Goal: Information Seeking & Learning: Learn about a topic

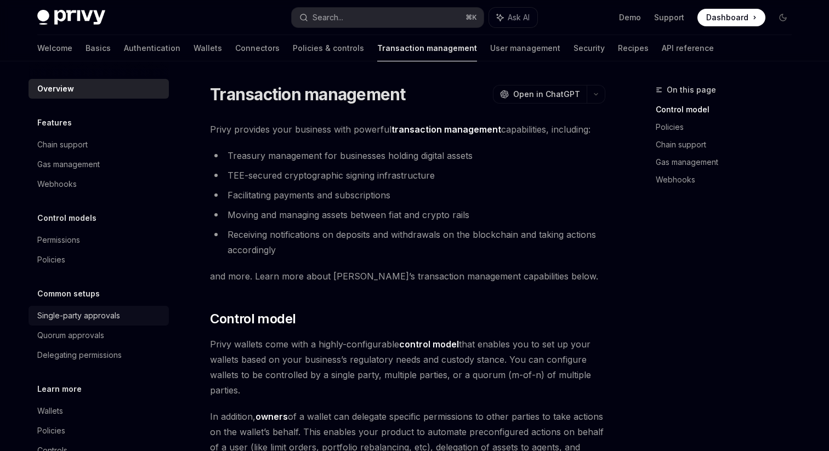
click at [95, 315] on div "Single-party approvals" at bounding box center [78, 315] width 83 height 13
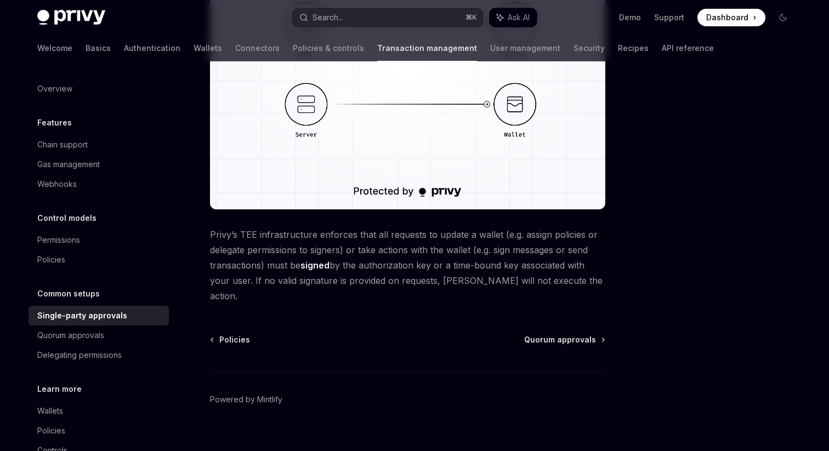
scroll to position [266, 0]
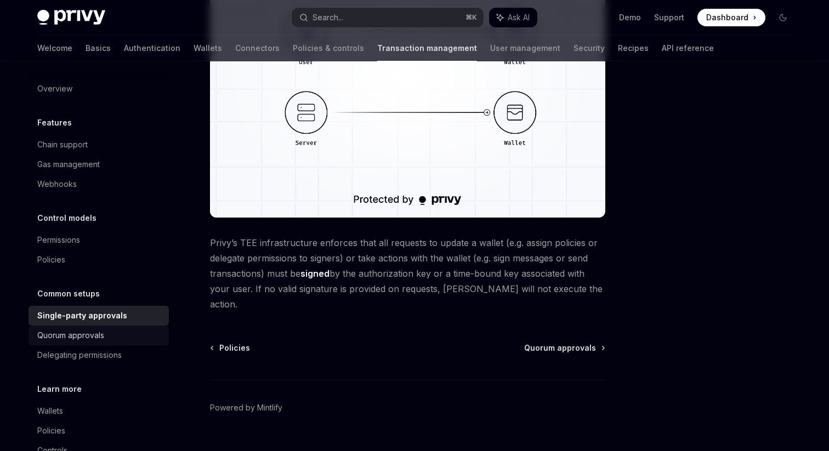
click at [98, 328] on link "Quorum approvals" at bounding box center [98, 336] width 140 height 20
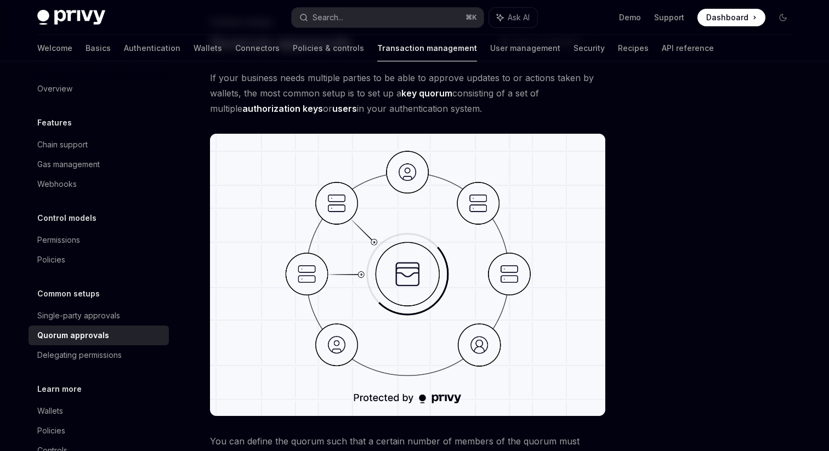
scroll to position [77, 0]
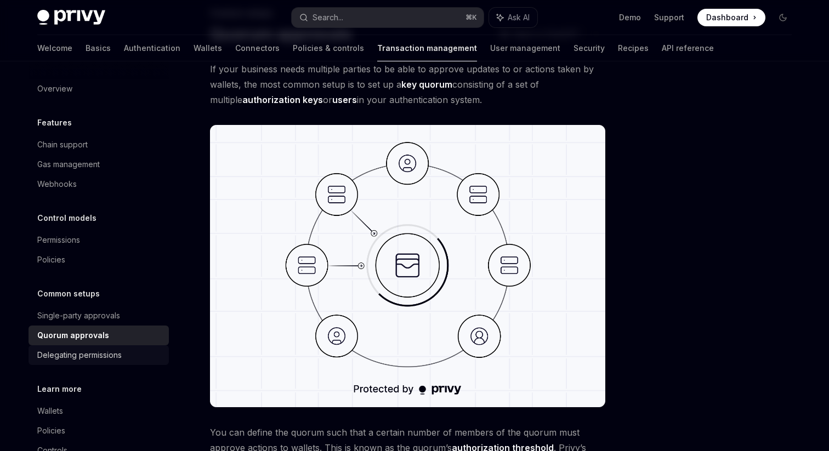
click at [89, 351] on div "Delegating permissions" at bounding box center [79, 355] width 84 height 13
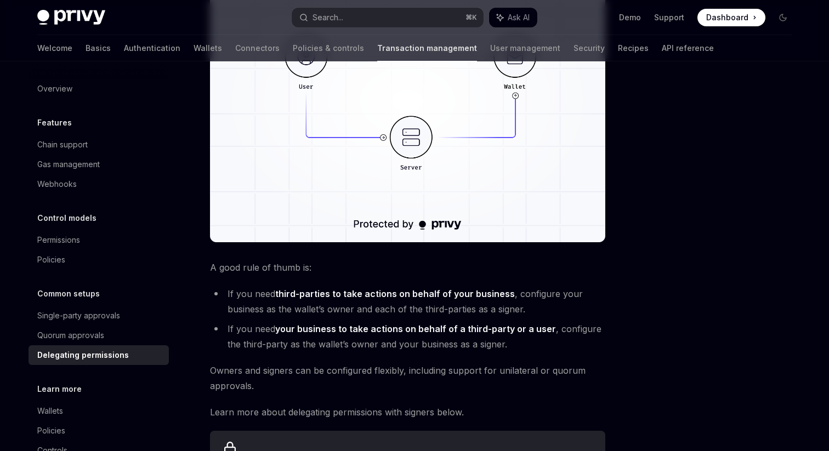
scroll to position [265, 0]
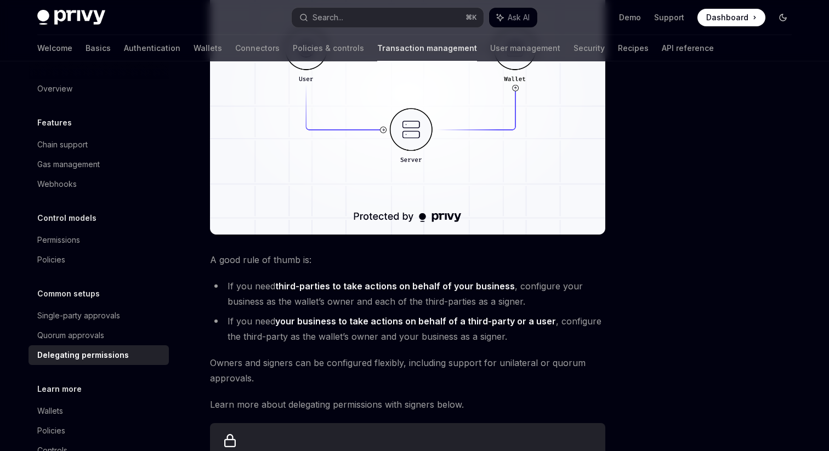
click at [787, 21] on button "Toggle dark mode" at bounding box center [783, 18] width 18 height 18
click at [783, 16] on icon "Toggle dark mode" at bounding box center [782, 17] width 9 height 9
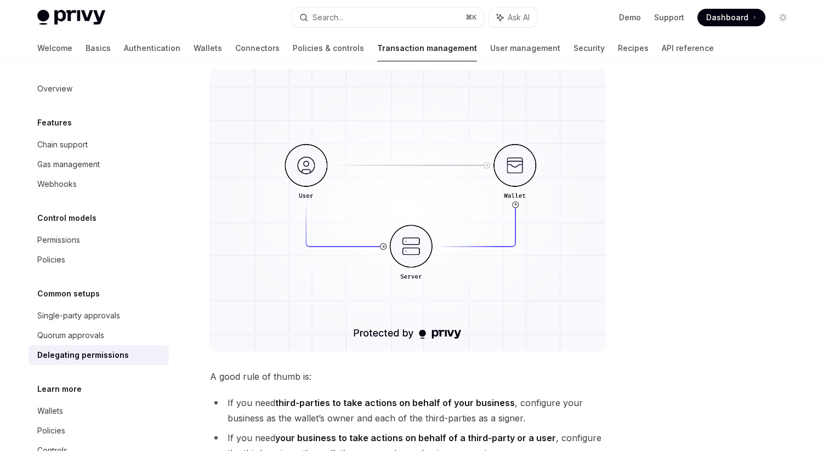
scroll to position [158, 0]
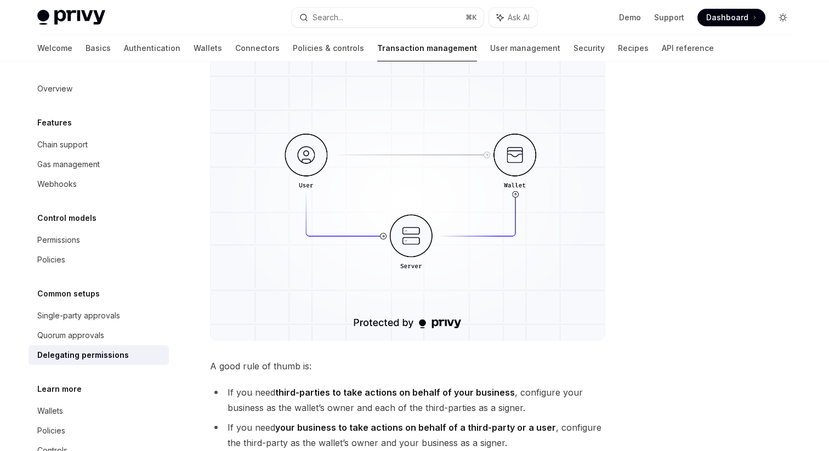
click at [774, 22] on button "Toggle dark mode" at bounding box center [783, 18] width 18 height 18
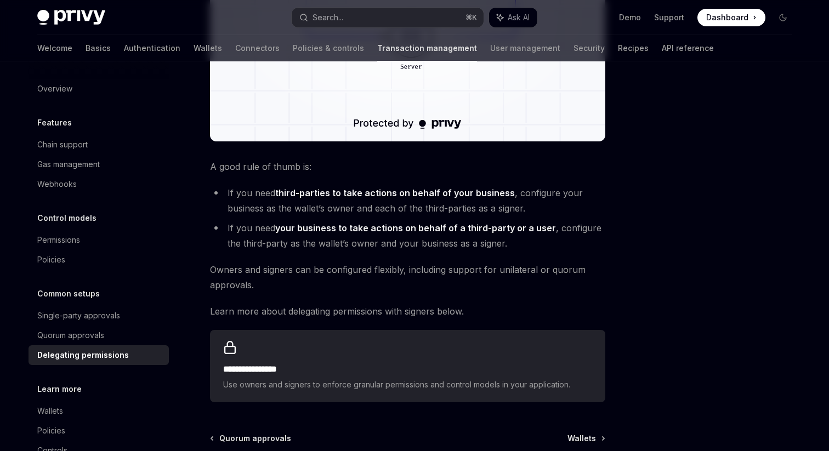
scroll to position [472, 0]
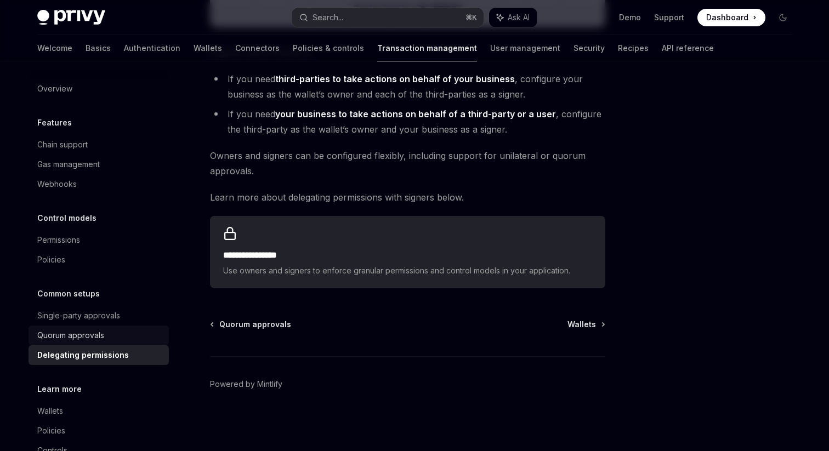
click at [104, 334] on div "Quorum approvals" at bounding box center [99, 335] width 125 height 13
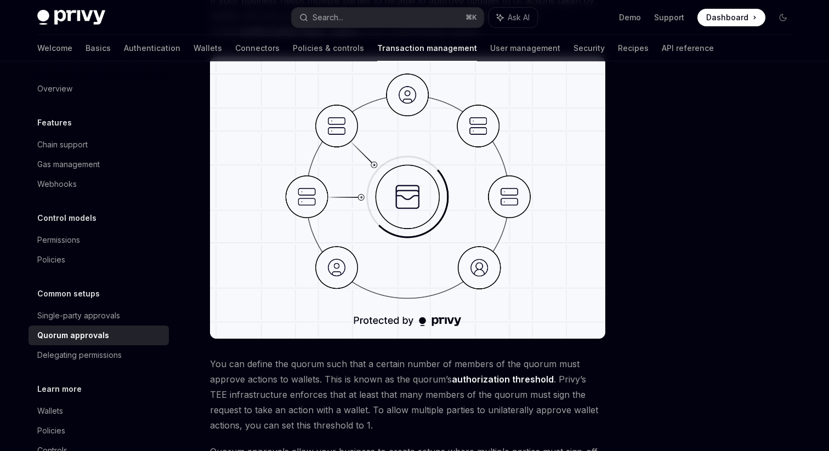
scroll to position [132, 0]
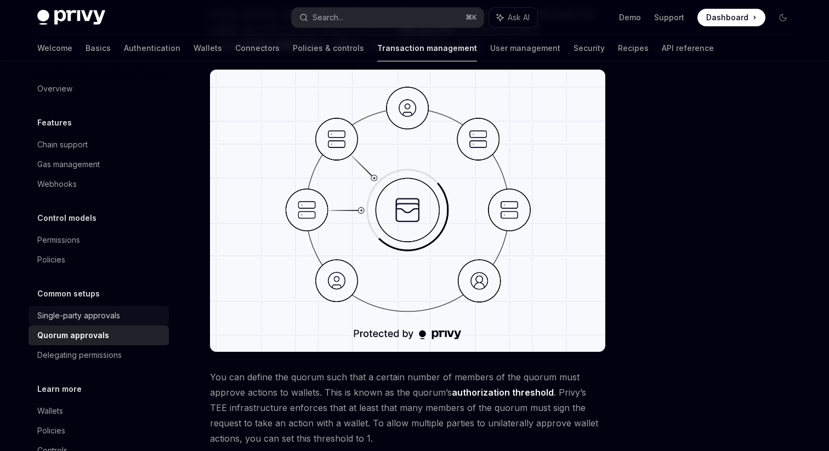
click at [117, 316] on div "Single-party approvals" at bounding box center [78, 315] width 83 height 13
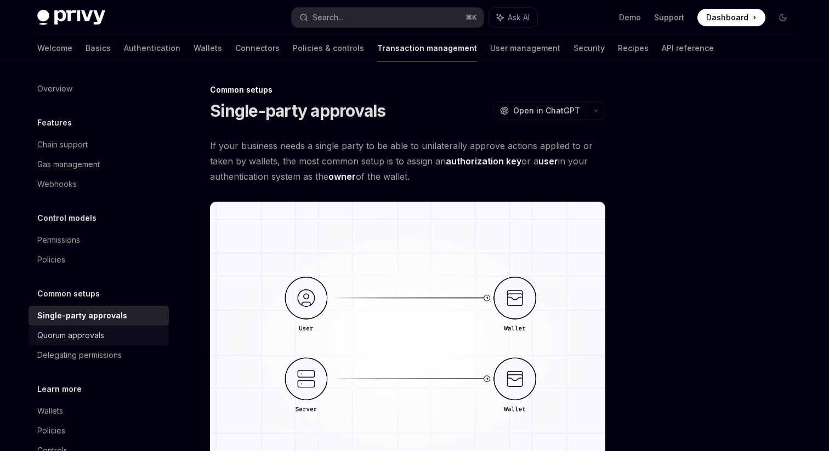
click at [115, 336] on div "Quorum approvals" at bounding box center [99, 335] width 125 height 13
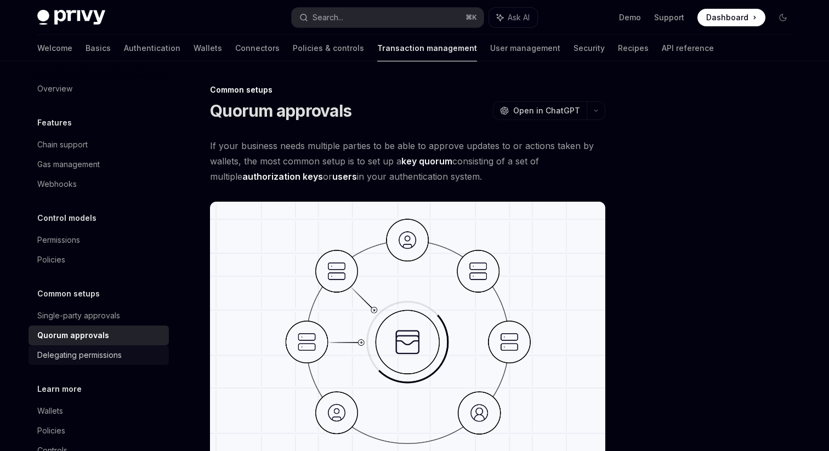
click at [115, 357] on div "Delegating permissions" at bounding box center [79, 355] width 84 height 13
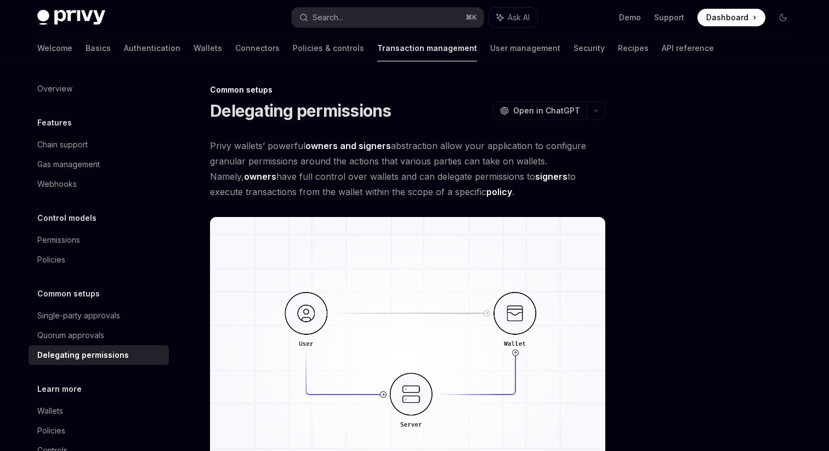
scroll to position [31, 0]
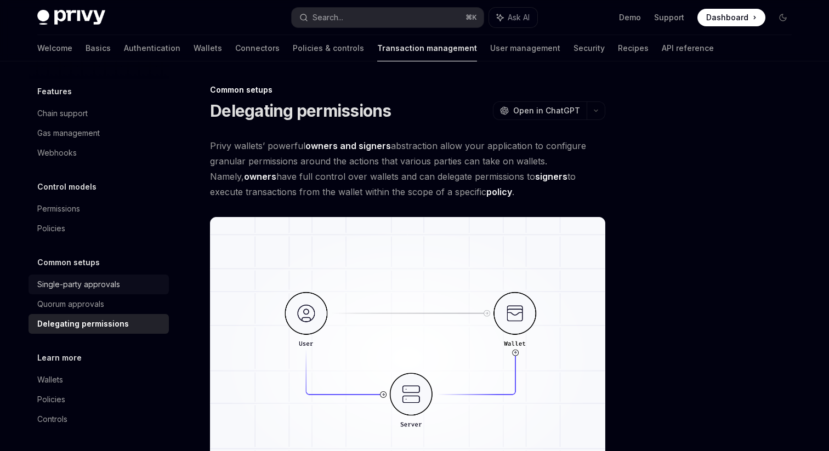
click at [107, 294] on link "Single-party approvals" at bounding box center [98, 285] width 140 height 20
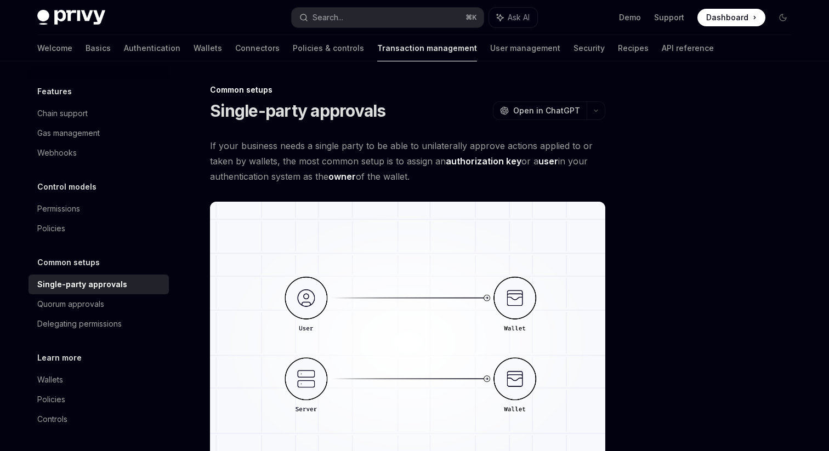
click at [112, 271] on div "Common setups Single-party approvals Quorum approvals Delegating permissions" at bounding box center [98, 295] width 140 height 78
click at [112, 260] on div "Common setups" at bounding box center [98, 262] width 140 height 13
click at [95, 300] on div "Quorum approvals" at bounding box center [70, 304] width 67 height 13
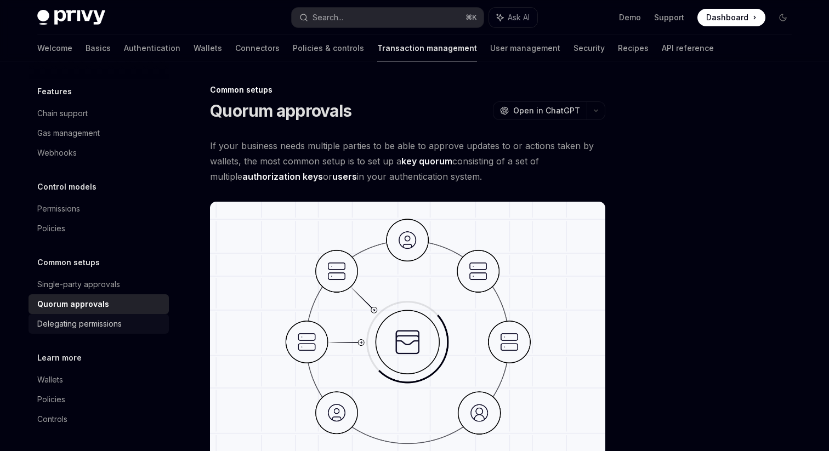
click at [90, 322] on div "Delegating permissions" at bounding box center [79, 323] width 84 height 13
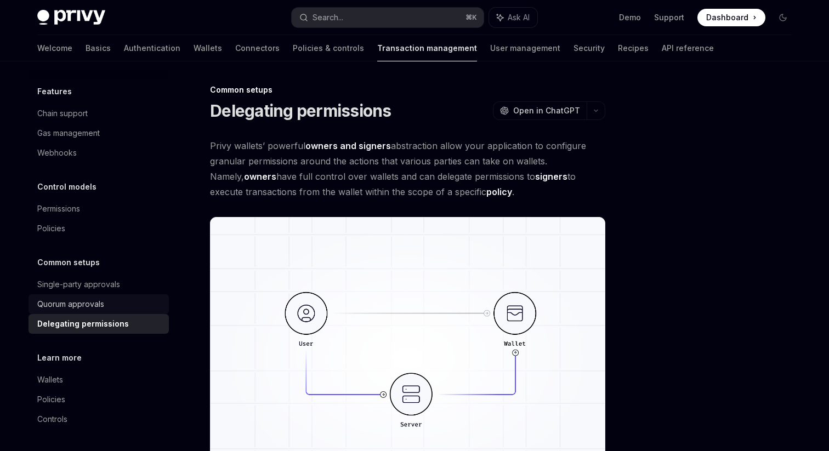
click at [91, 311] on link "Quorum approvals" at bounding box center [98, 304] width 140 height 20
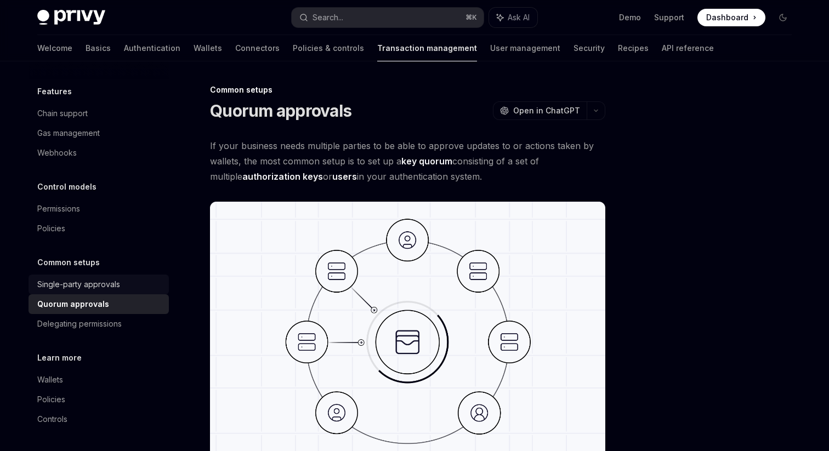
click at [100, 275] on link "Single-party approvals" at bounding box center [98, 285] width 140 height 20
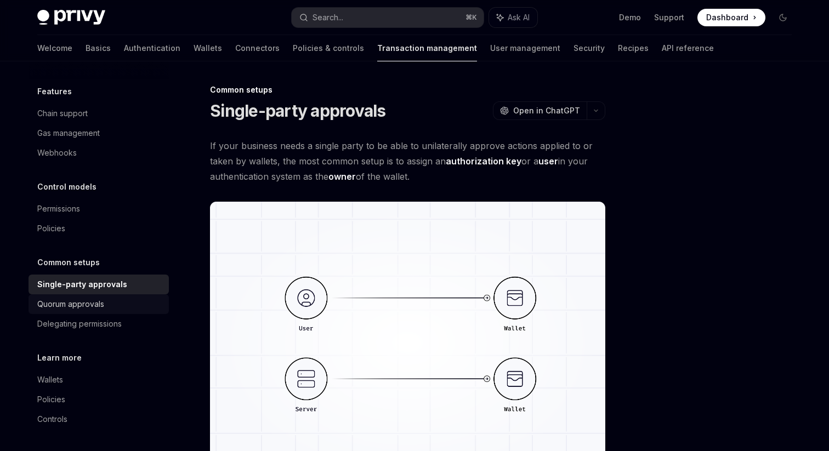
click at [94, 313] on link "Quorum approvals" at bounding box center [98, 304] width 140 height 20
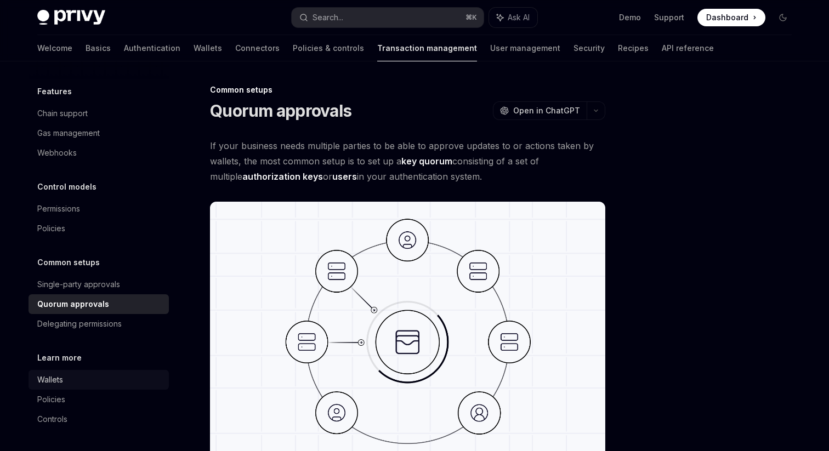
click at [90, 387] on link "Wallets" at bounding box center [98, 380] width 140 height 20
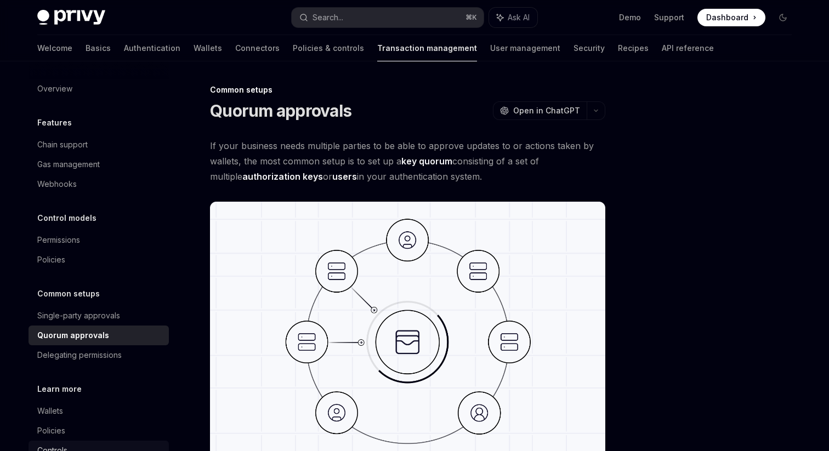
scroll to position [31, 0]
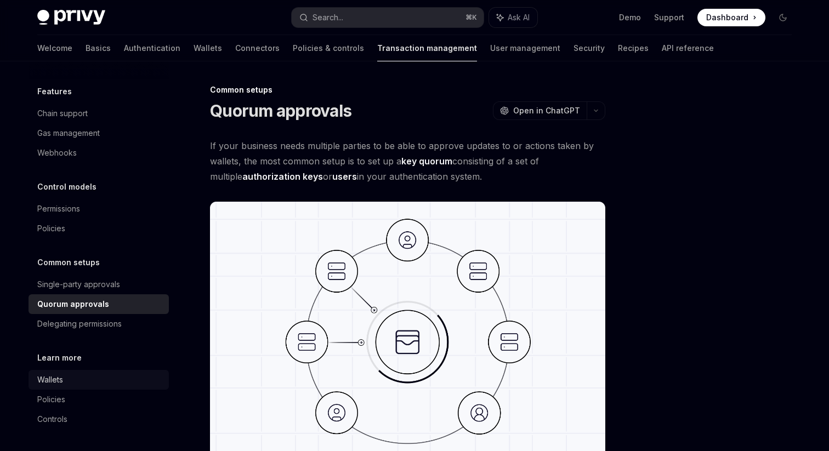
click at [54, 389] on link "Wallets" at bounding box center [98, 380] width 140 height 20
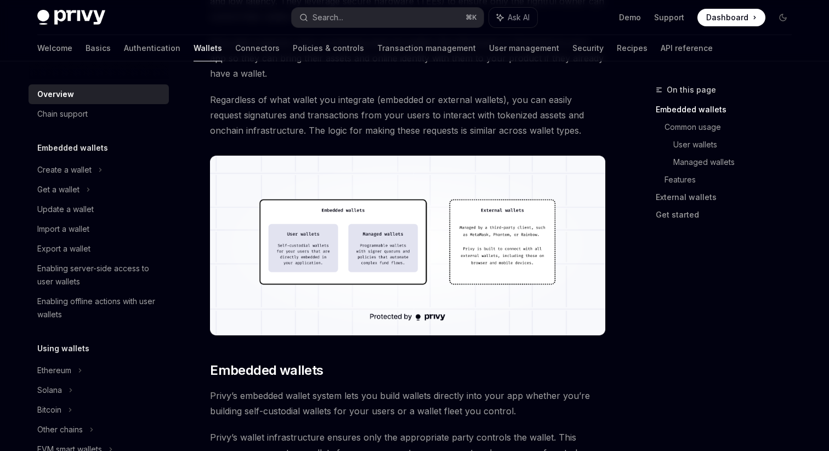
scroll to position [338, 0]
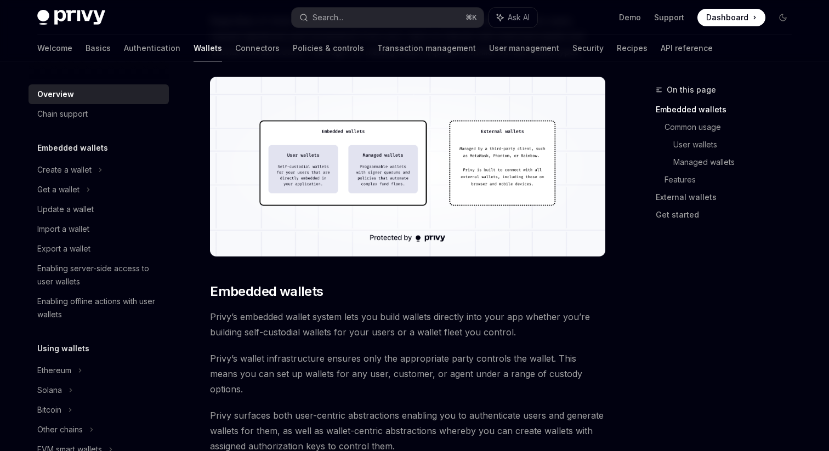
click at [393, 191] on img at bounding box center [407, 167] width 395 height 180
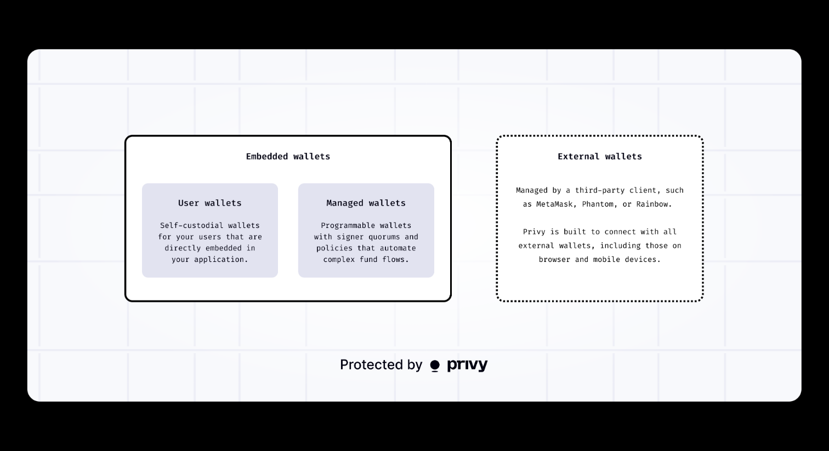
click at [382, 41] on div at bounding box center [414, 225] width 829 height 451
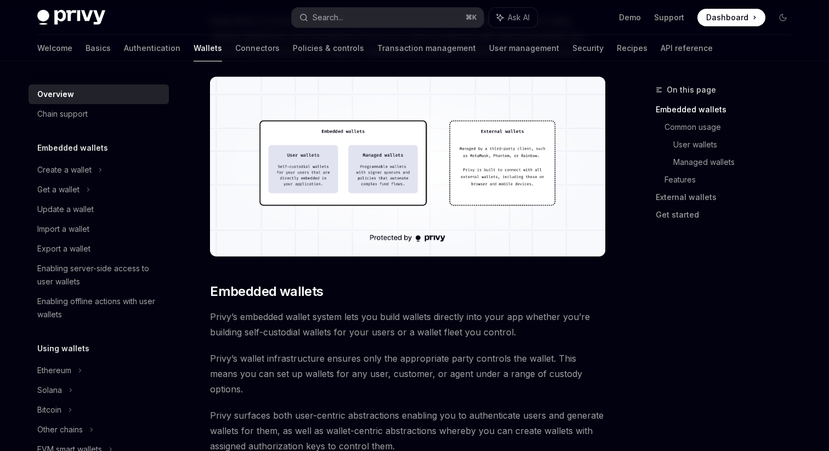
click at [373, 90] on img at bounding box center [407, 167] width 395 height 180
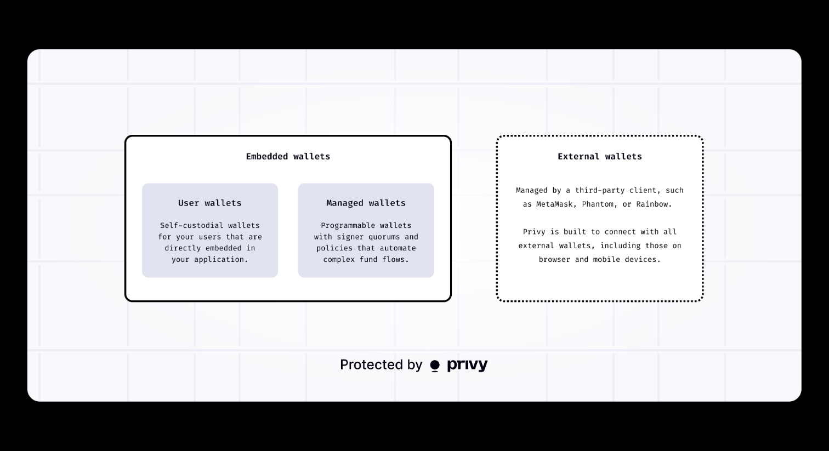
click at [381, 37] on div at bounding box center [414, 225] width 829 height 451
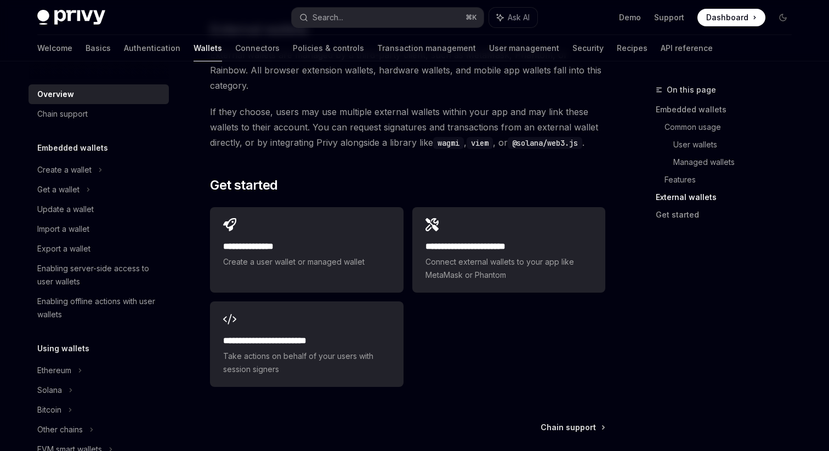
scroll to position [1731, 0]
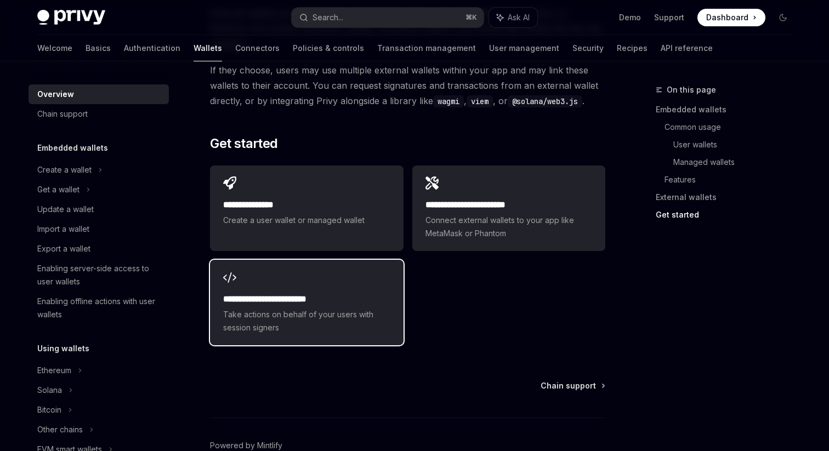
click at [262, 308] on span "Take actions on behalf of your users with session signers" at bounding box center [306, 321] width 167 height 26
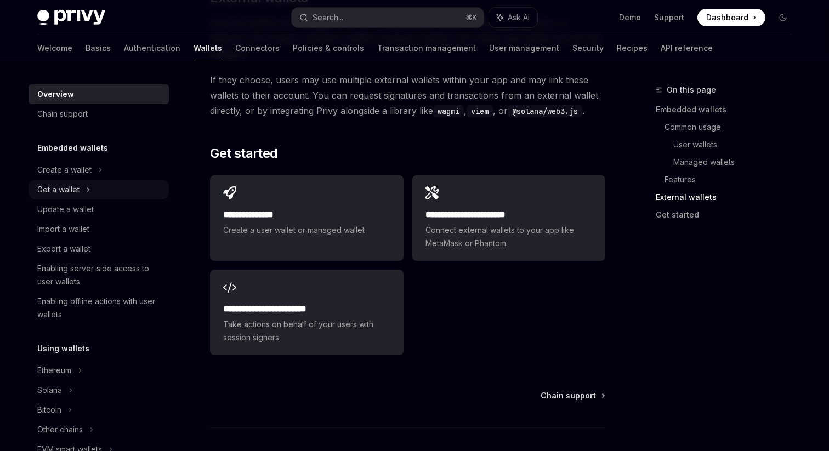
scroll to position [1731, 0]
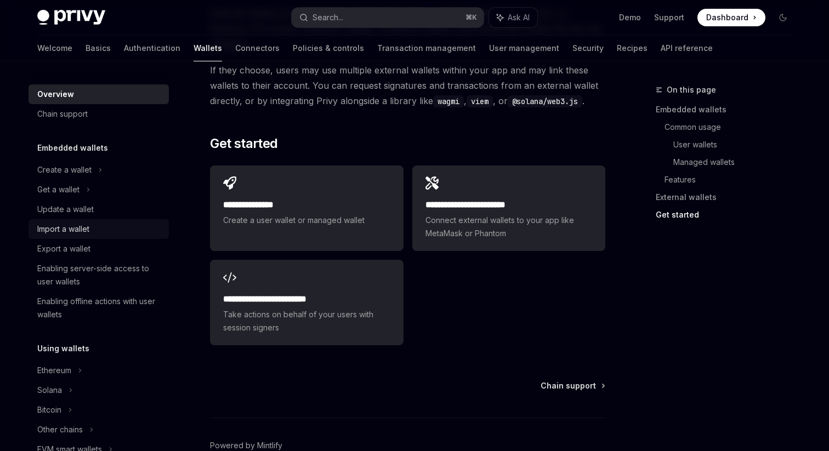
click at [96, 224] on div "Import a wallet" at bounding box center [99, 228] width 125 height 13
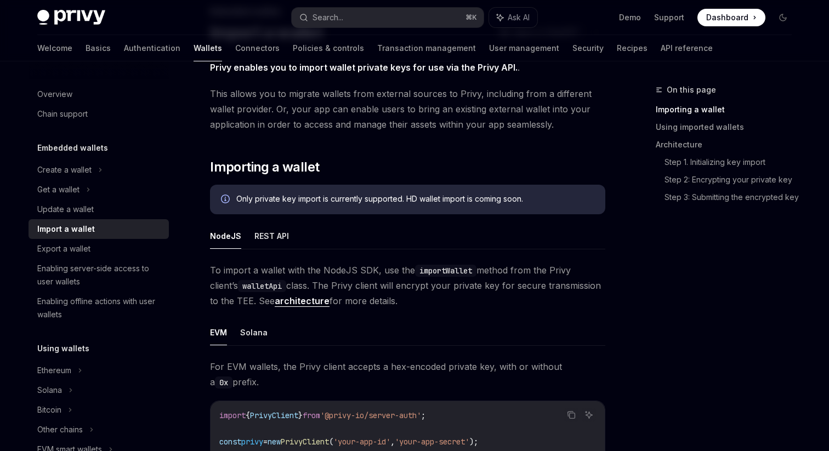
scroll to position [100, 0]
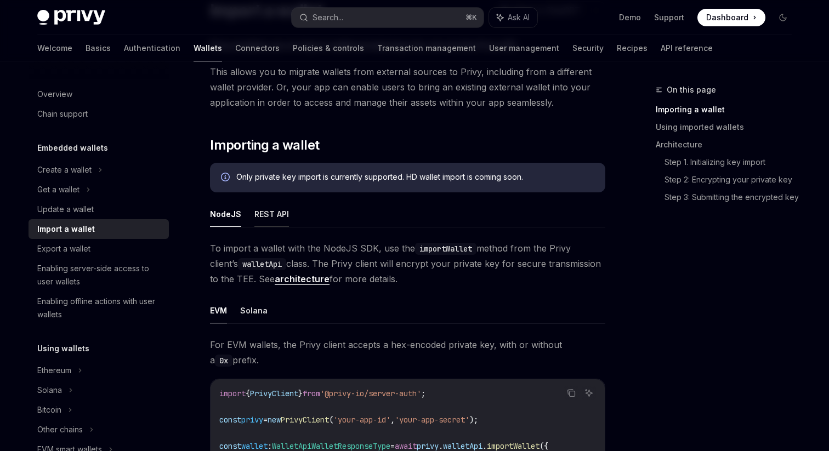
click at [270, 210] on button "REST API" at bounding box center [271, 214] width 35 height 26
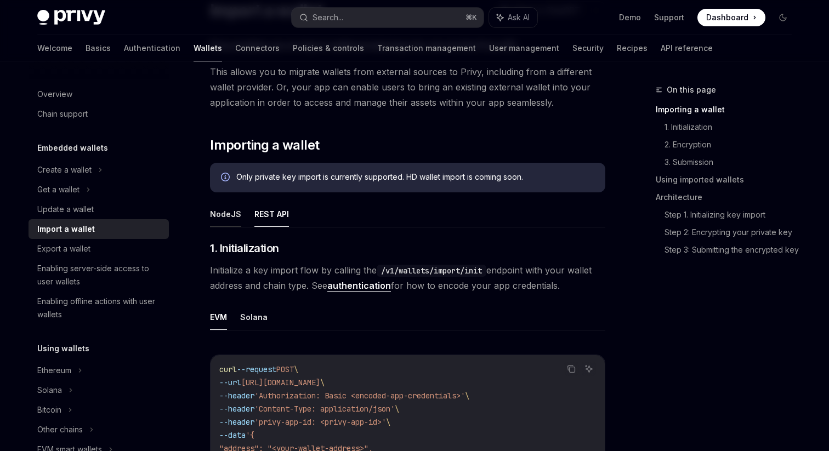
click at [227, 215] on button "NodeJS" at bounding box center [225, 214] width 31 height 26
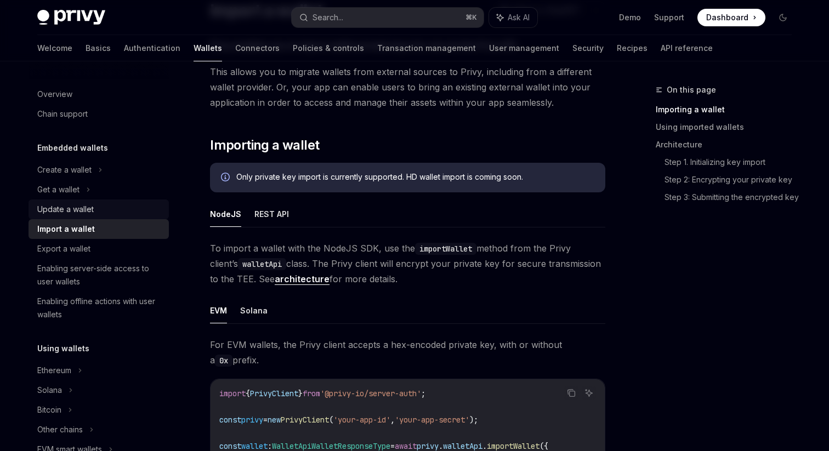
click at [97, 205] on div "Update a wallet" at bounding box center [99, 209] width 125 height 13
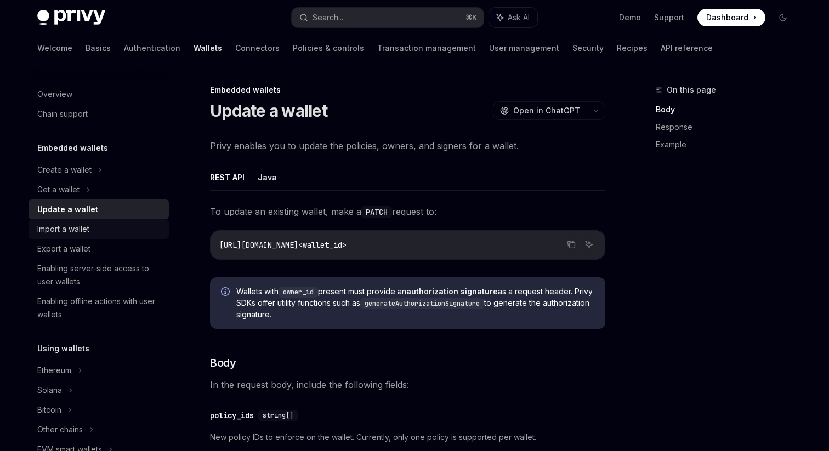
click at [95, 228] on div "Import a wallet" at bounding box center [99, 228] width 125 height 13
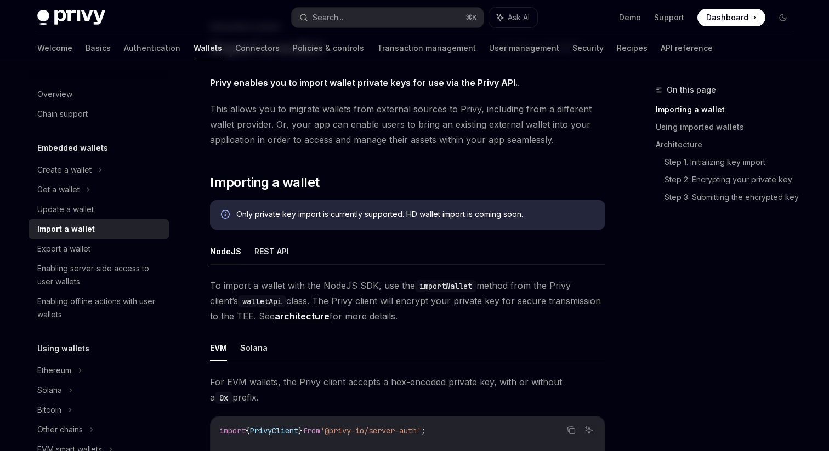
scroll to position [67, 0]
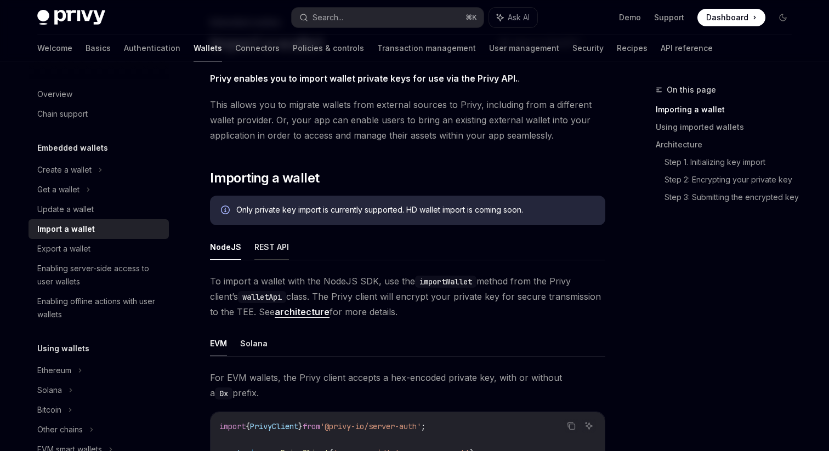
click at [269, 235] on button "REST API" at bounding box center [271, 247] width 35 height 26
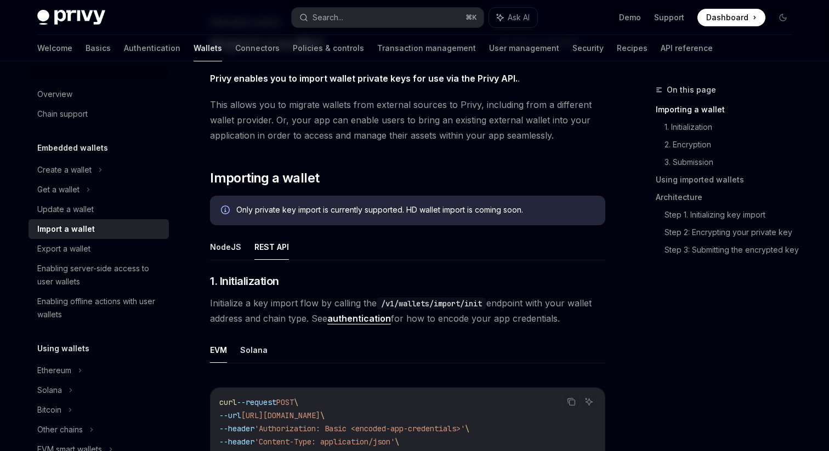
click at [241, 246] on ul "NodeJS REST API" at bounding box center [407, 247] width 395 height 26
click at [221, 253] on button "NodeJS" at bounding box center [225, 247] width 31 height 26
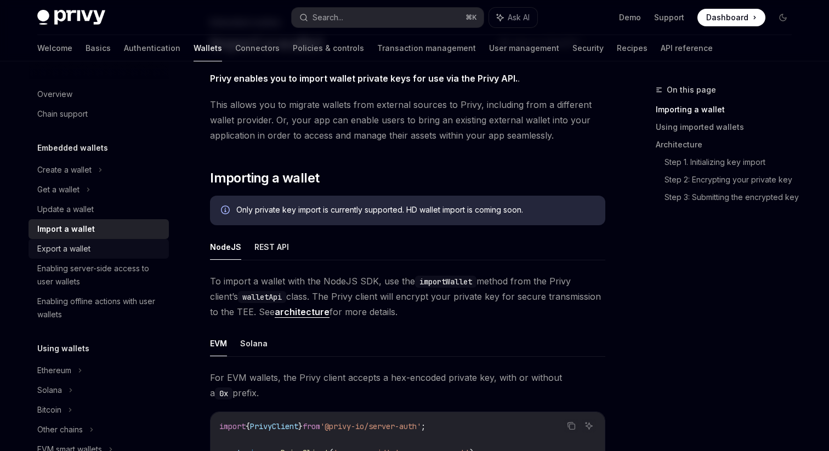
click at [99, 252] on div "Export a wallet" at bounding box center [99, 248] width 125 height 13
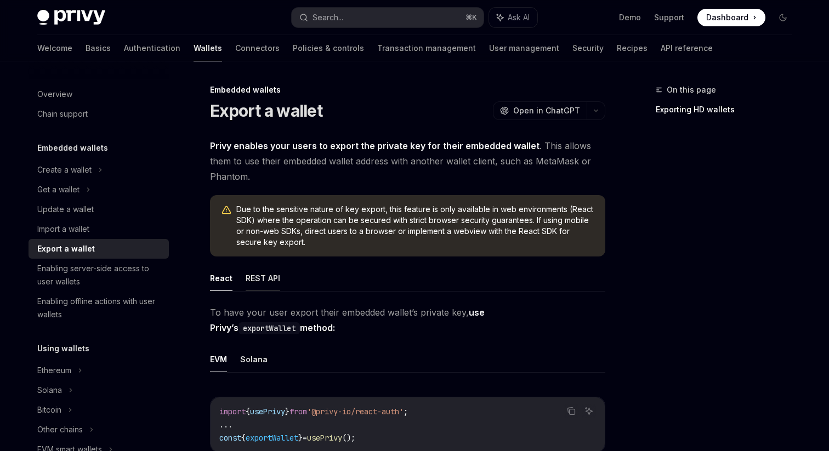
click at [260, 283] on button "REST API" at bounding box center [263, 278] width 35 height 26
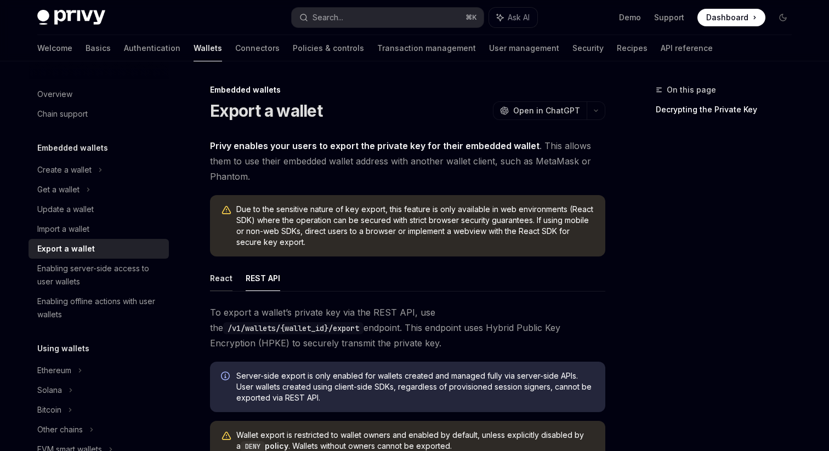
click at [229, 286] on button "React" at bounding box center [221, 278] width 22 height 26
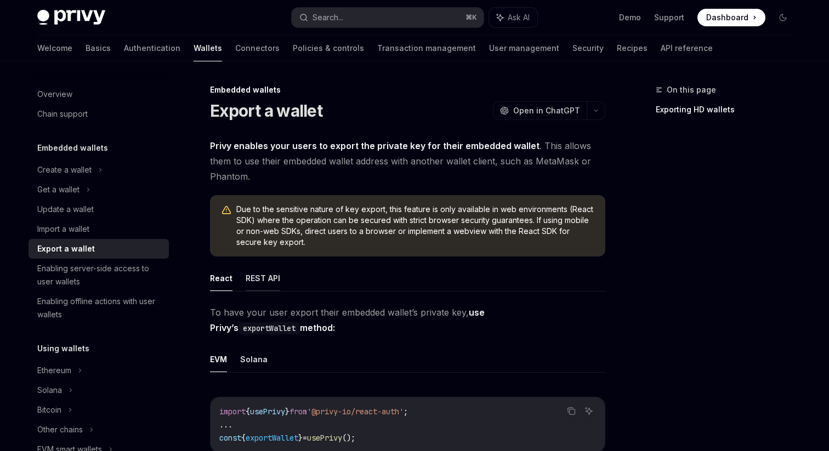
click at [275, 280] on button "REST API" at bounding box center [263, 278] width 35 height 26
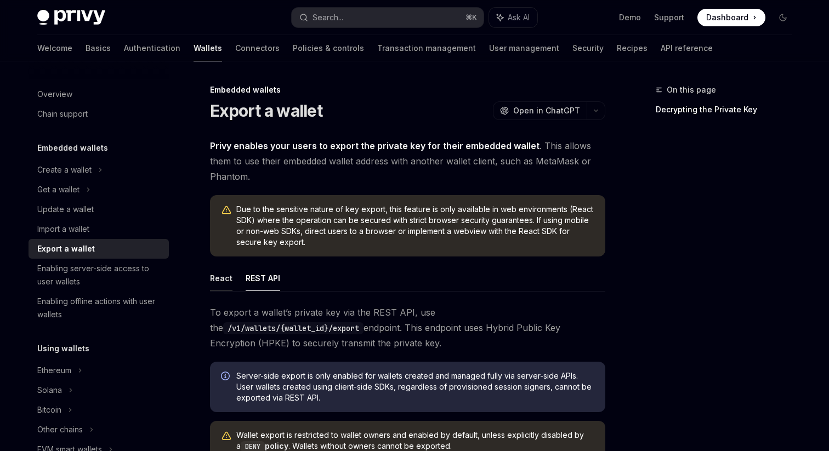
click at [230, 281] on button "React" at bounding box center [221, 278] width 22 height 26
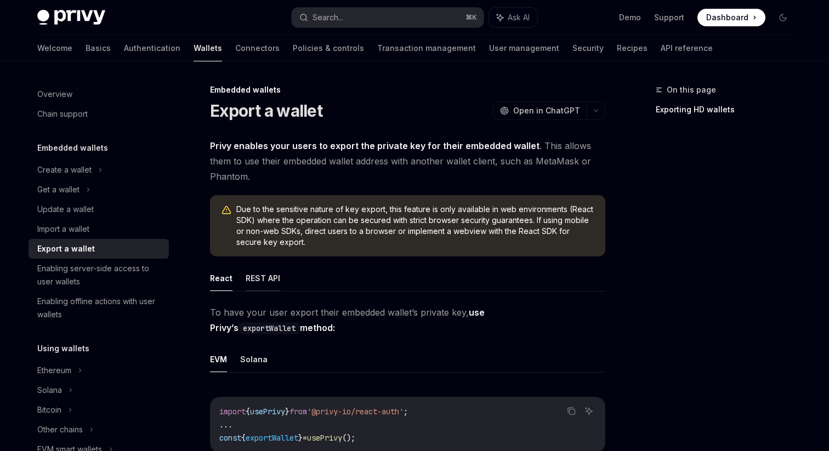
click at [260, 281] on button "REST API" at bounding box center [263, 278] width 35 height 26
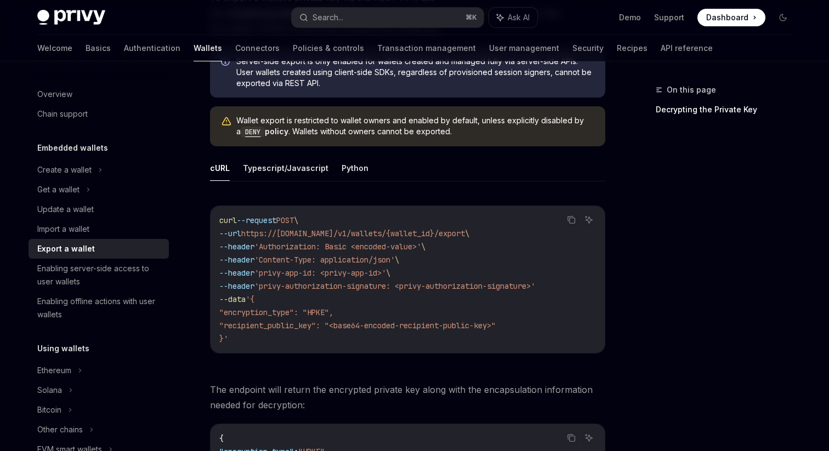
scroll to position [315, 0]
click at [102, 277] on div "Enabling server-side access to user wallets" at bounding box center [99, 275] width 125 height 26
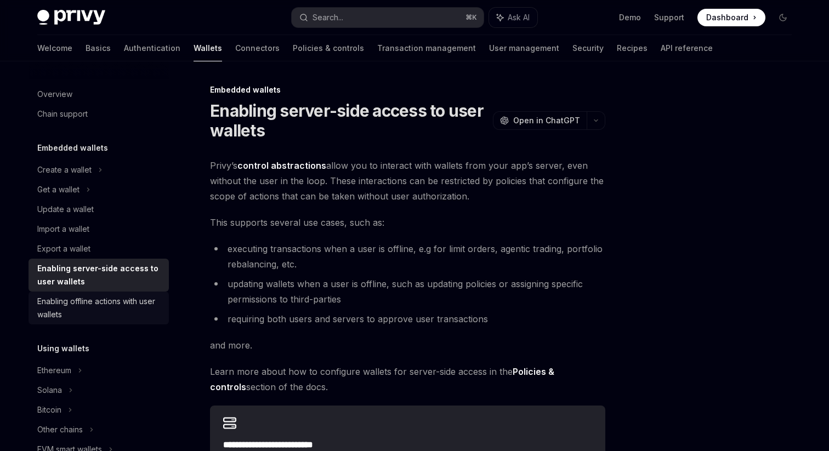
click at [101, 304] on div "Enabling offline actions with user wallets" at bounding box center [99, 308] width 125 height 26
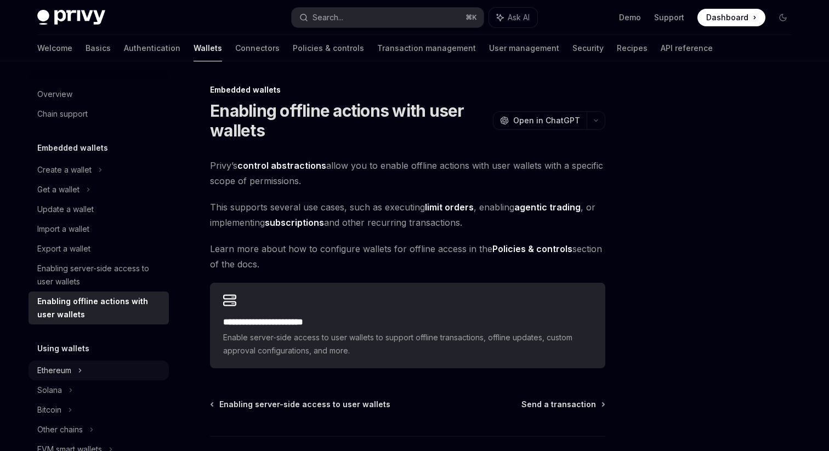
click at [106, 180] on div "Ethereum" at bounding box center [98, 170] width 140 height 20
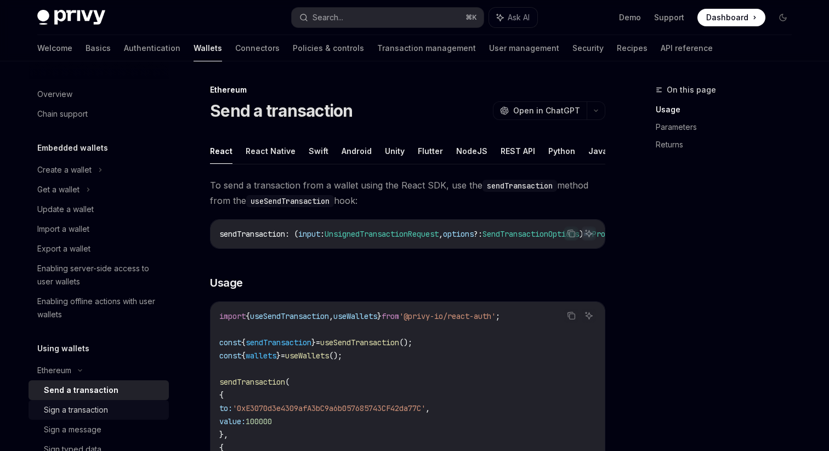
click at [106, 408] on div "Sign a transaction" at bounding box center [76, 409] width 64 height 13
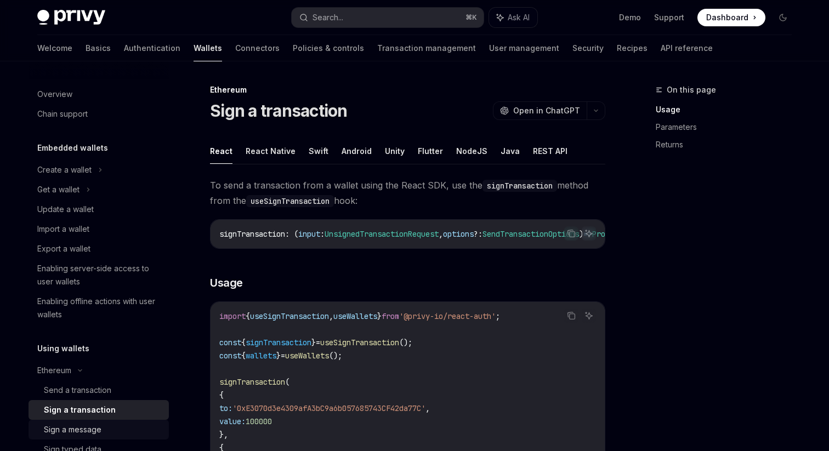
click at [106, 436] on div "Sign a message" at bounding box center [103, 429] width 118 height 13
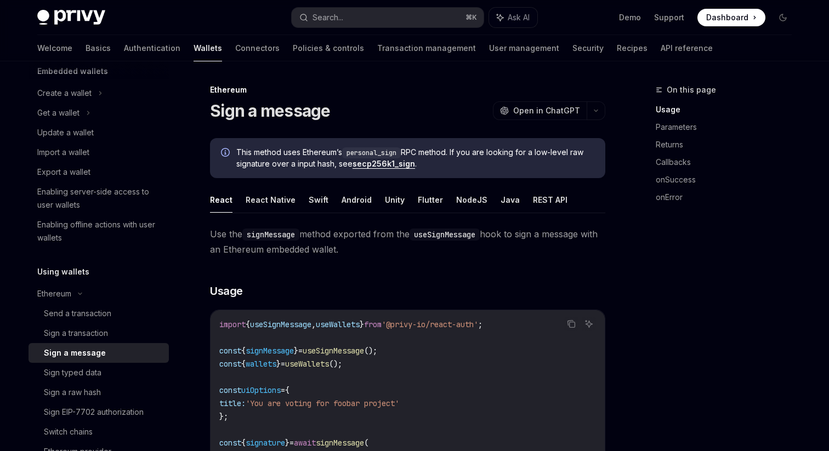
scroll to position [79, 0]
click at [106, 436] on div "Switch chains" at bounding box center [103, 429] width 118 height 13
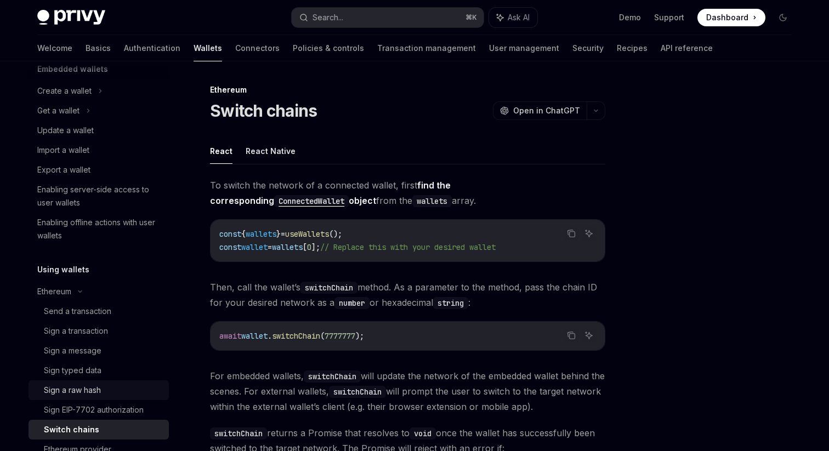
click at [107, 394] on div "Sign a raw hash" at bounding box center [103, 390] width 118 height 13
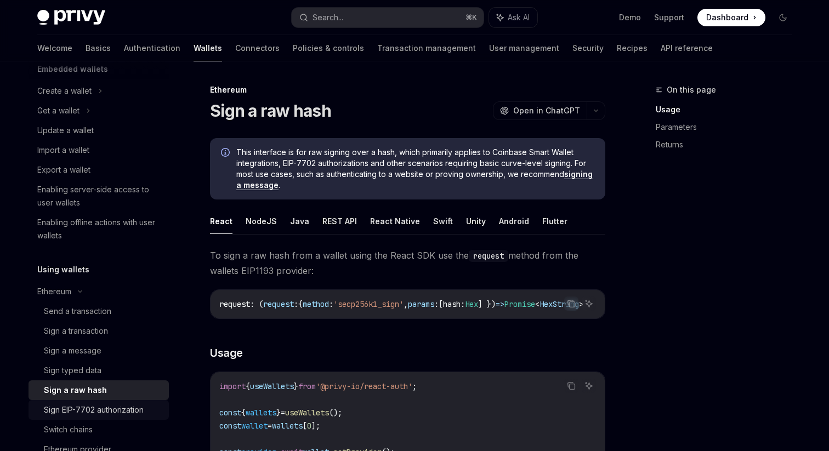
click at [108, 414] on div "Sign EIP-7702 authorization" at bounding box center [94, 409] width 100 height 13
type textarea "*"
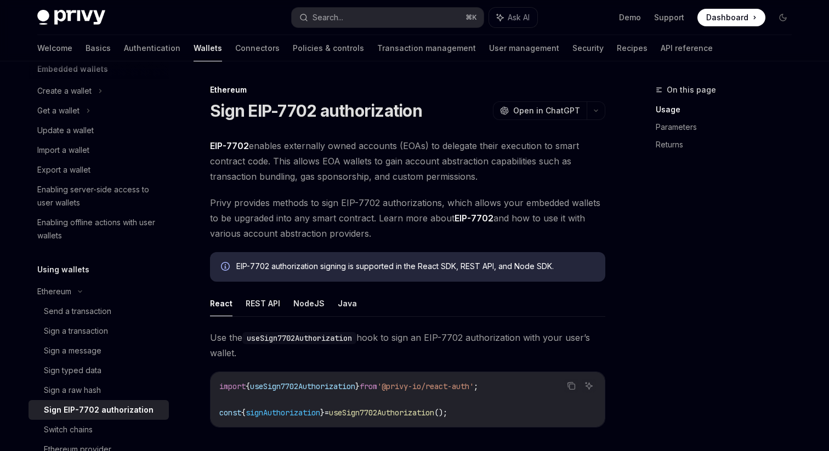
click at [243, 146] on link "EIP-7702" at bounding box center [229, 146] width 39 height 12
